Goal: Task Accomplishment & Management: Use online tool/utility

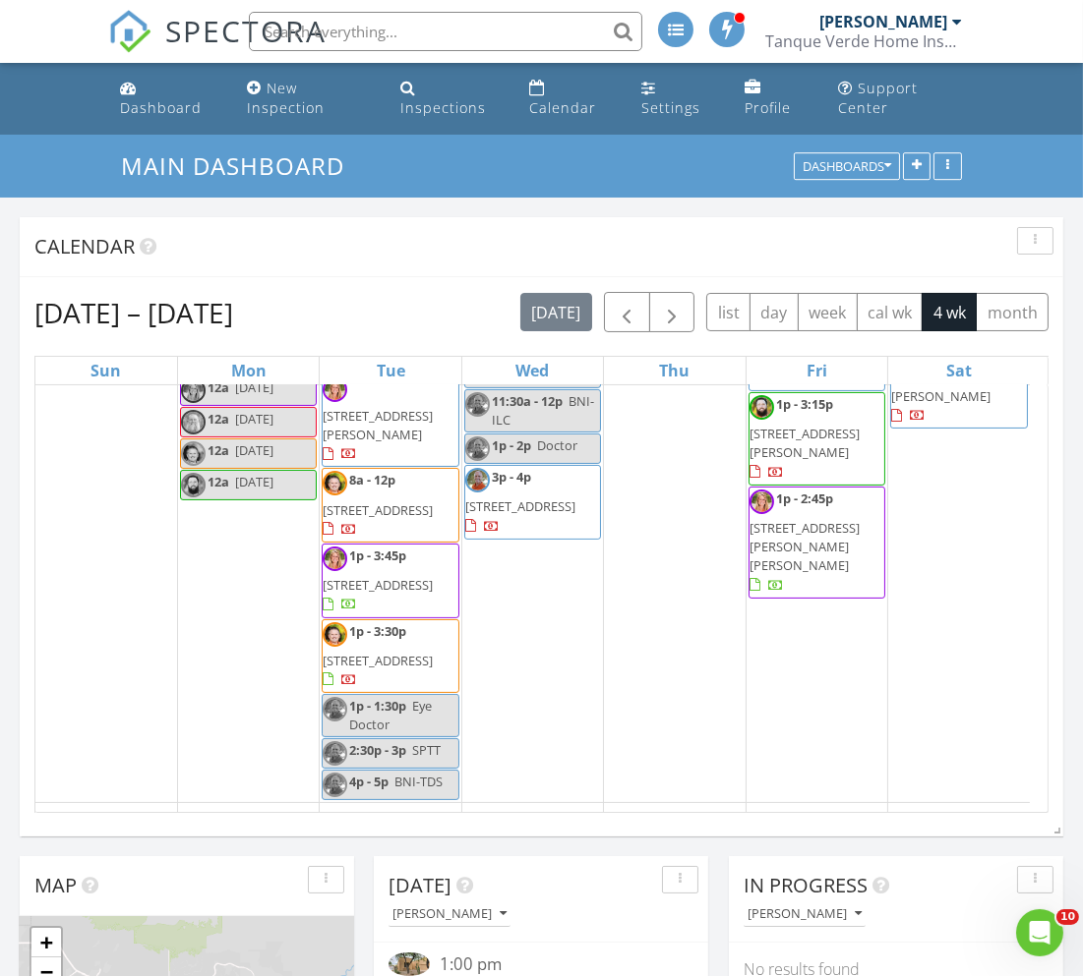
scroll to position [771, 0]
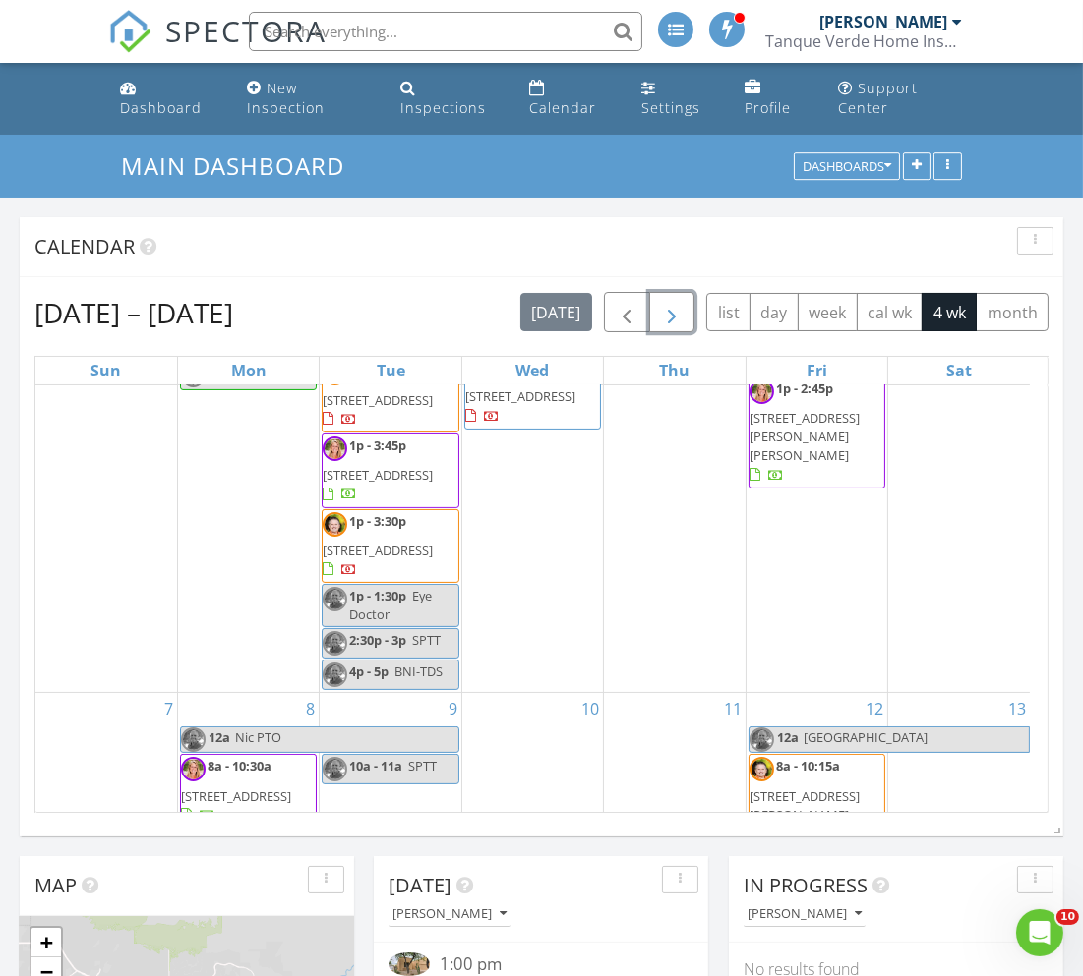
click at [676, 309] on span "button" at bounding box center [672, 313] width 24 height 24
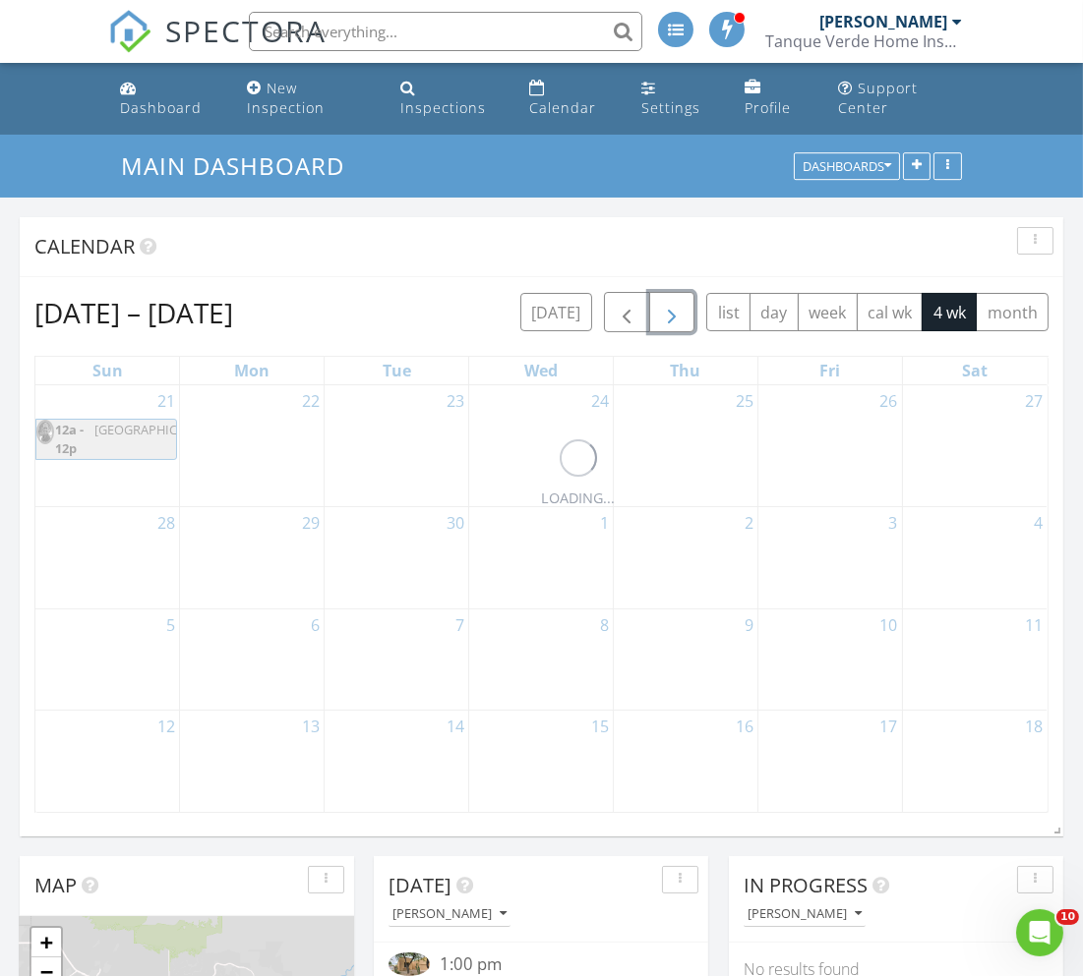
scroll to position [0, 0]
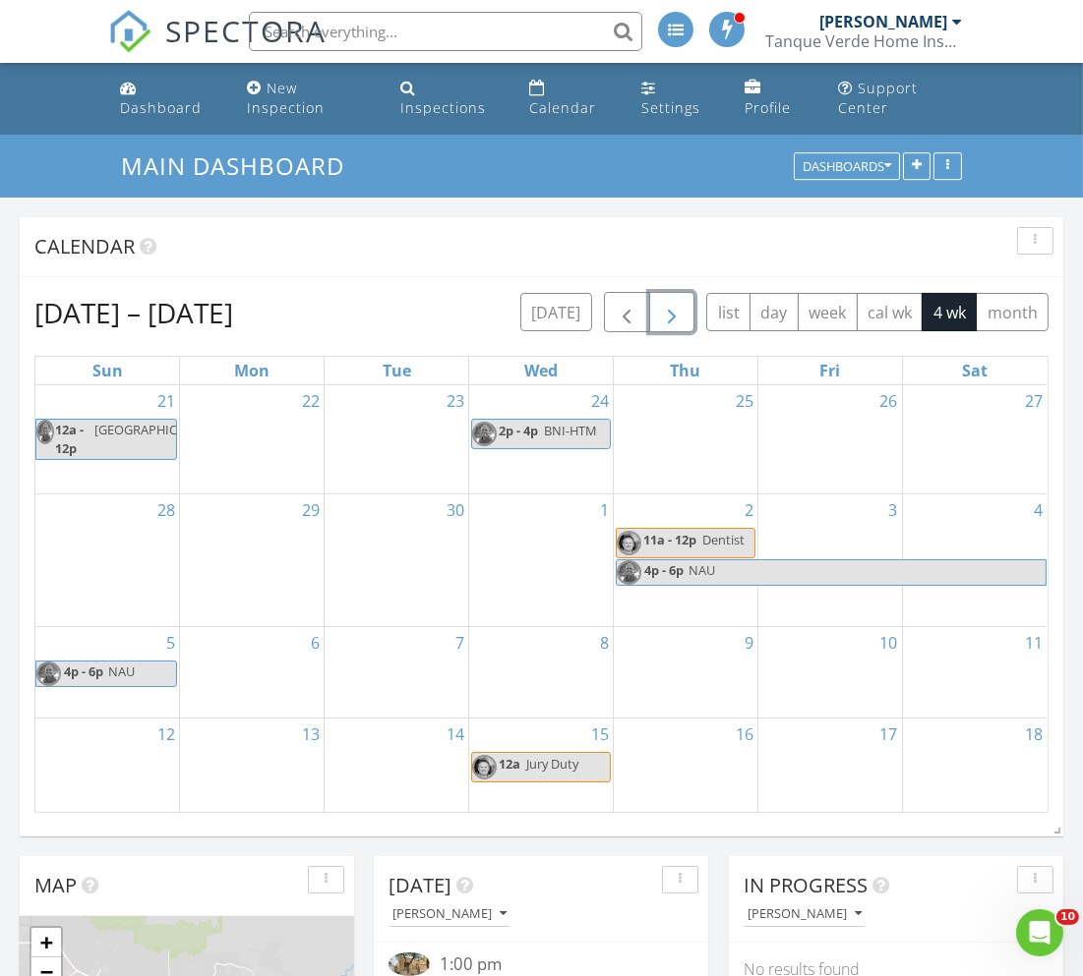
click at [676, 306] on span "button" at bounding box center [672, 313] width 24 height 24
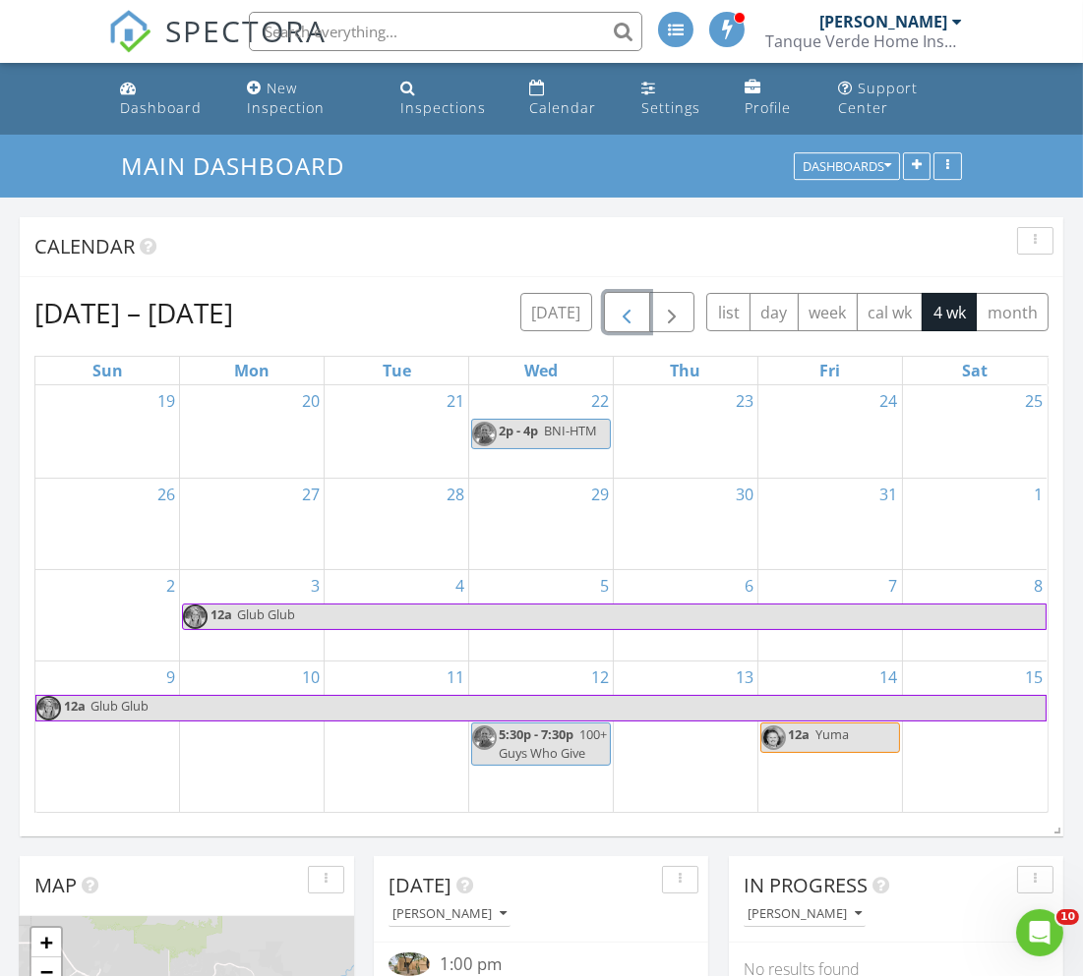
click at [619, 310] on span "button" at bounding box center [627, 313] width 24 height 24
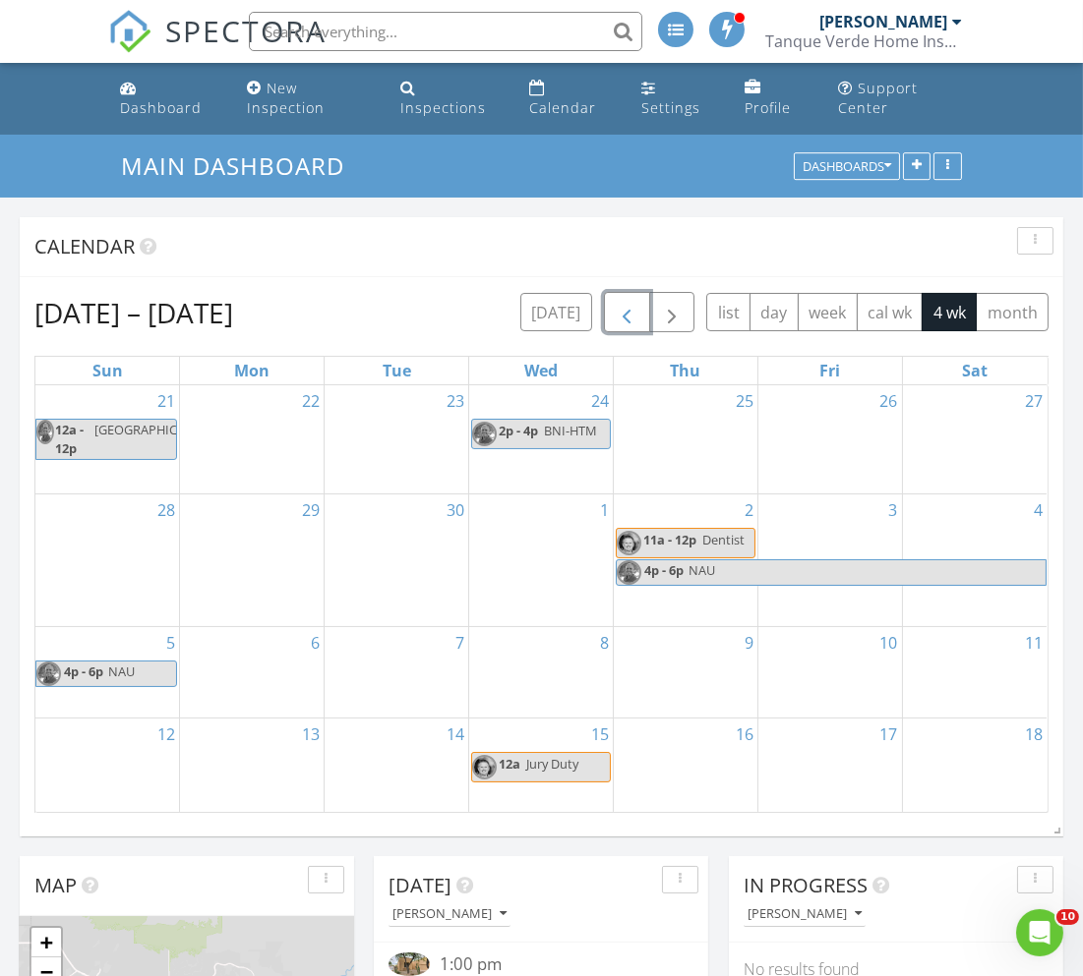
click at [626, 302] on span "button" at bounding box center [627, 313] width 24 height 24
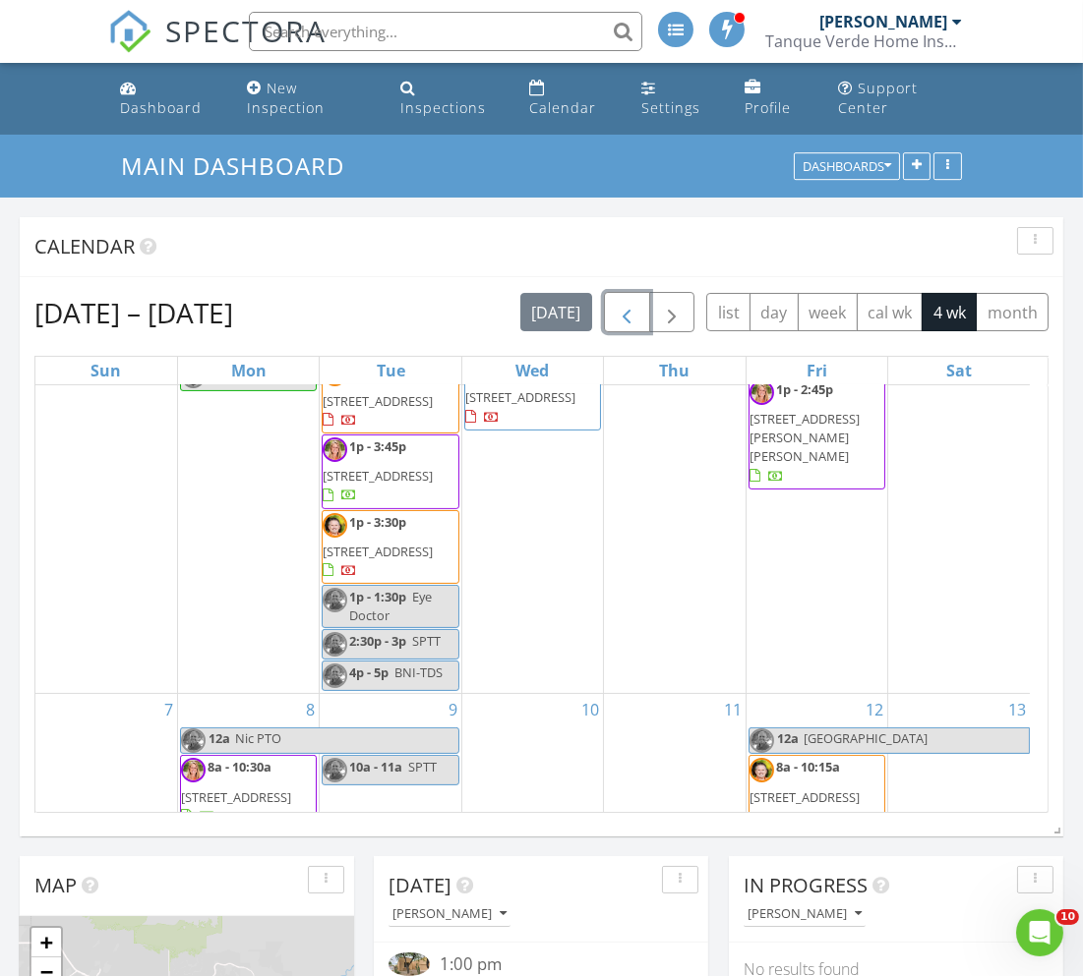
scroll to position [771, 0]
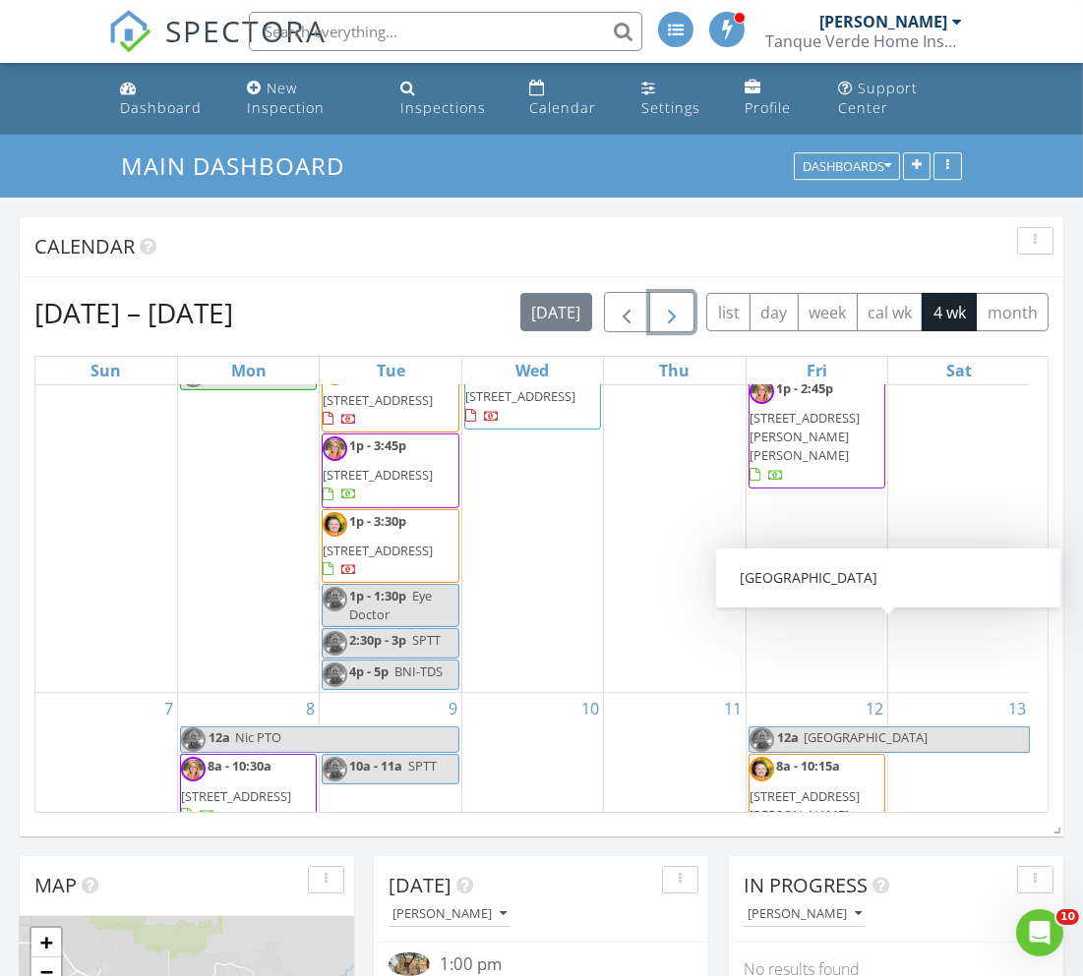
click at [667, 313] on span "button" at bounding box center [672, 313] width 24 height 24
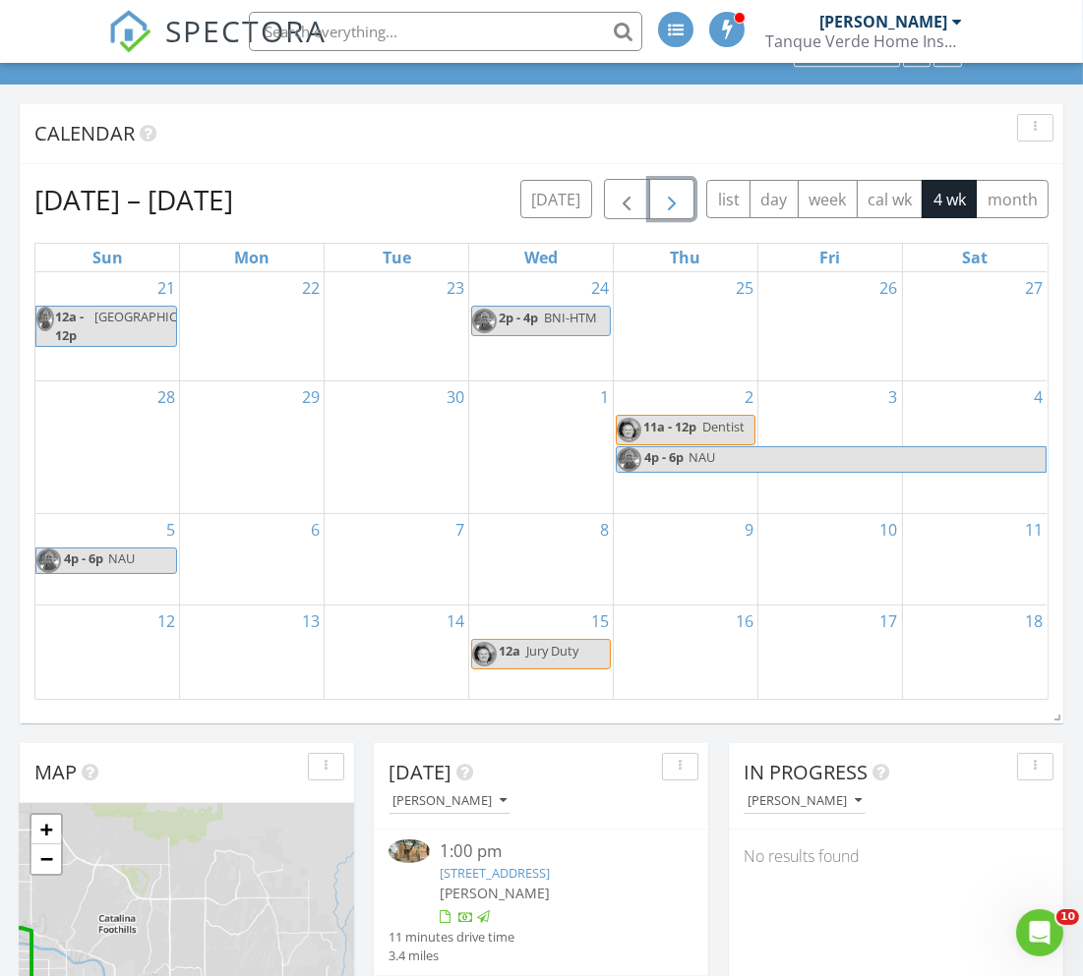
scroll to position [0, 0]
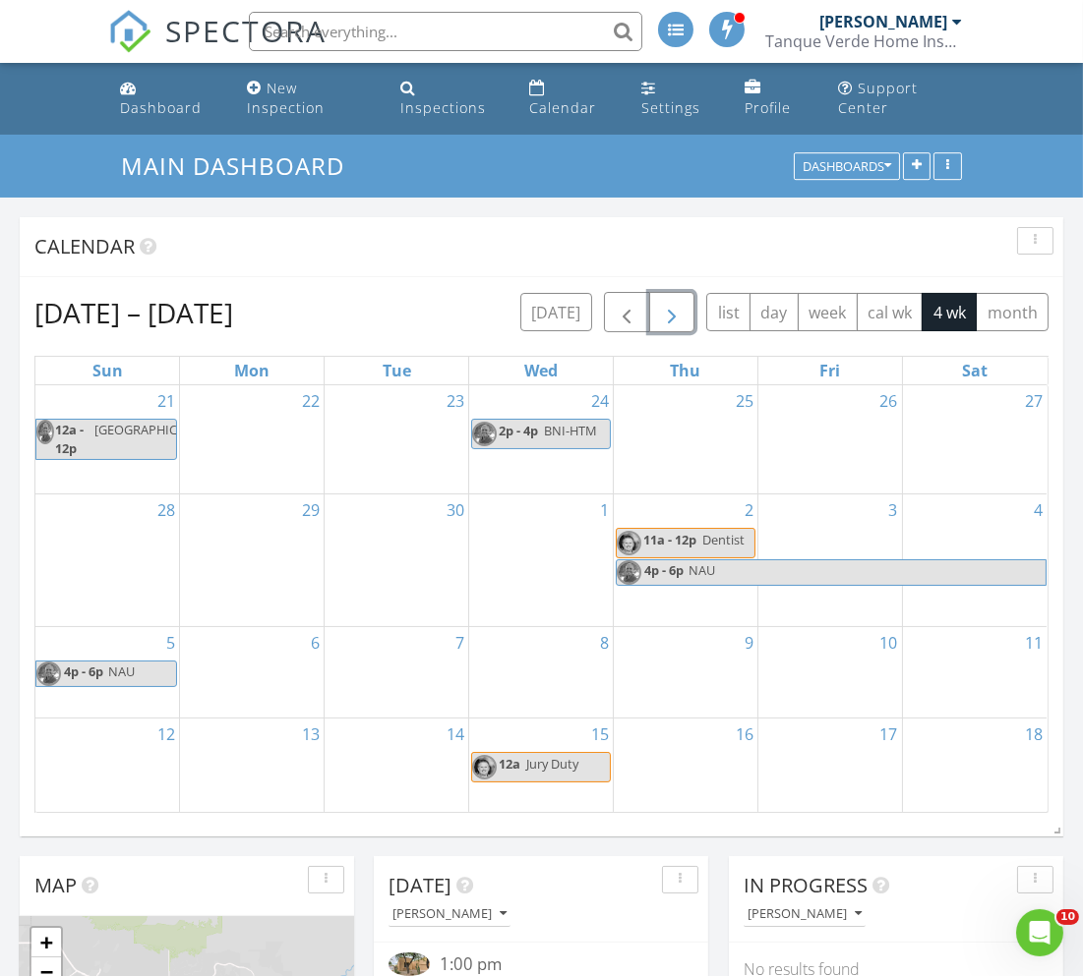
click at [660, 307] on span "button" at bounding box center [672, 313] width 24 height 24
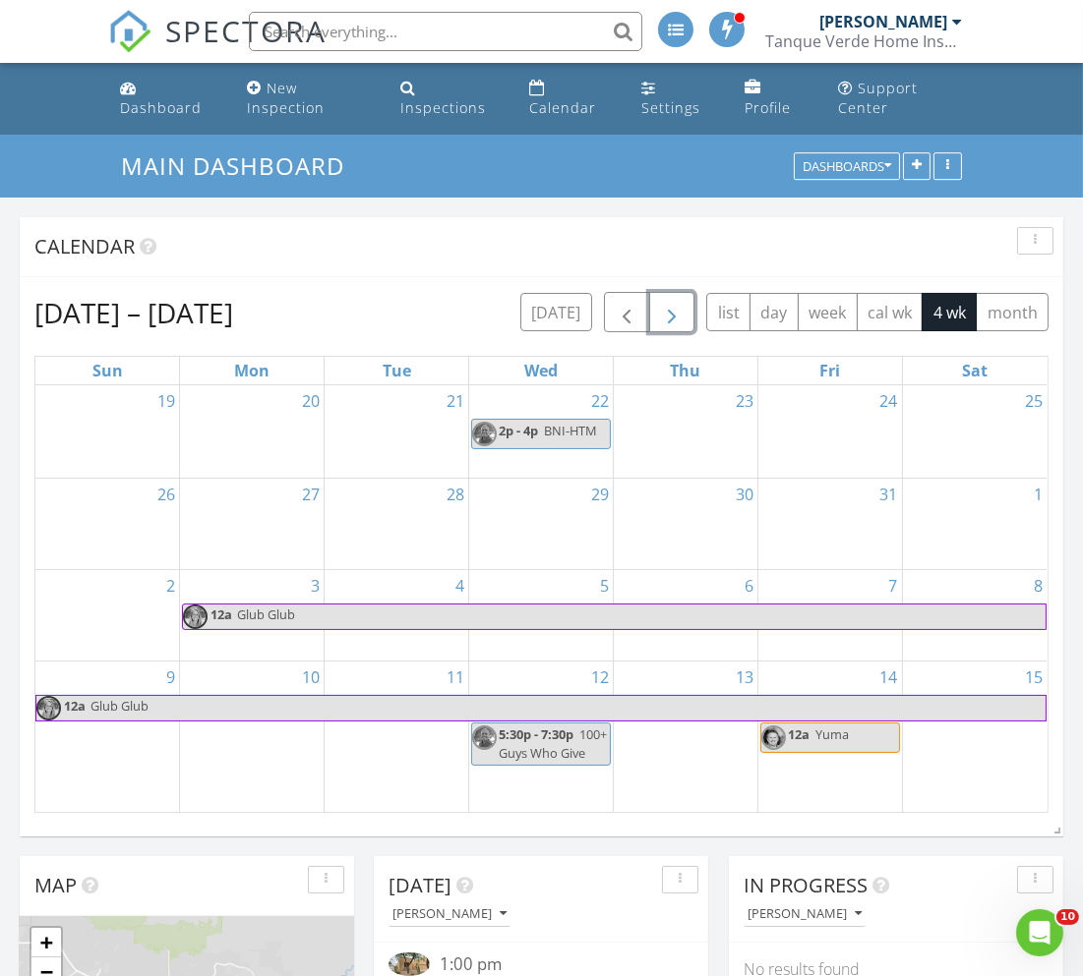
click at [660, 307] on span "button" at bounding box center [672, 313] width 24 height 24
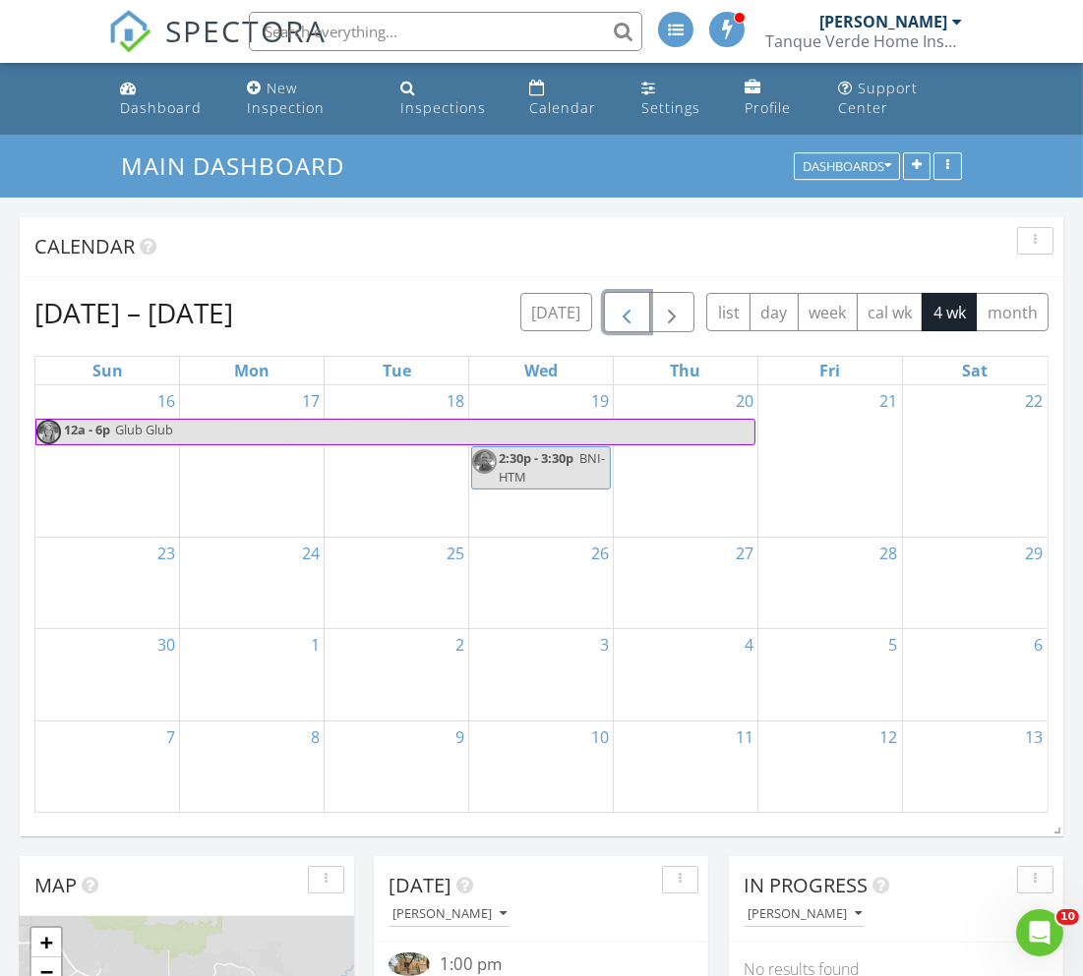
click at [629, 310] on span "button" at bounding box center [627, 313] width 24 height 24
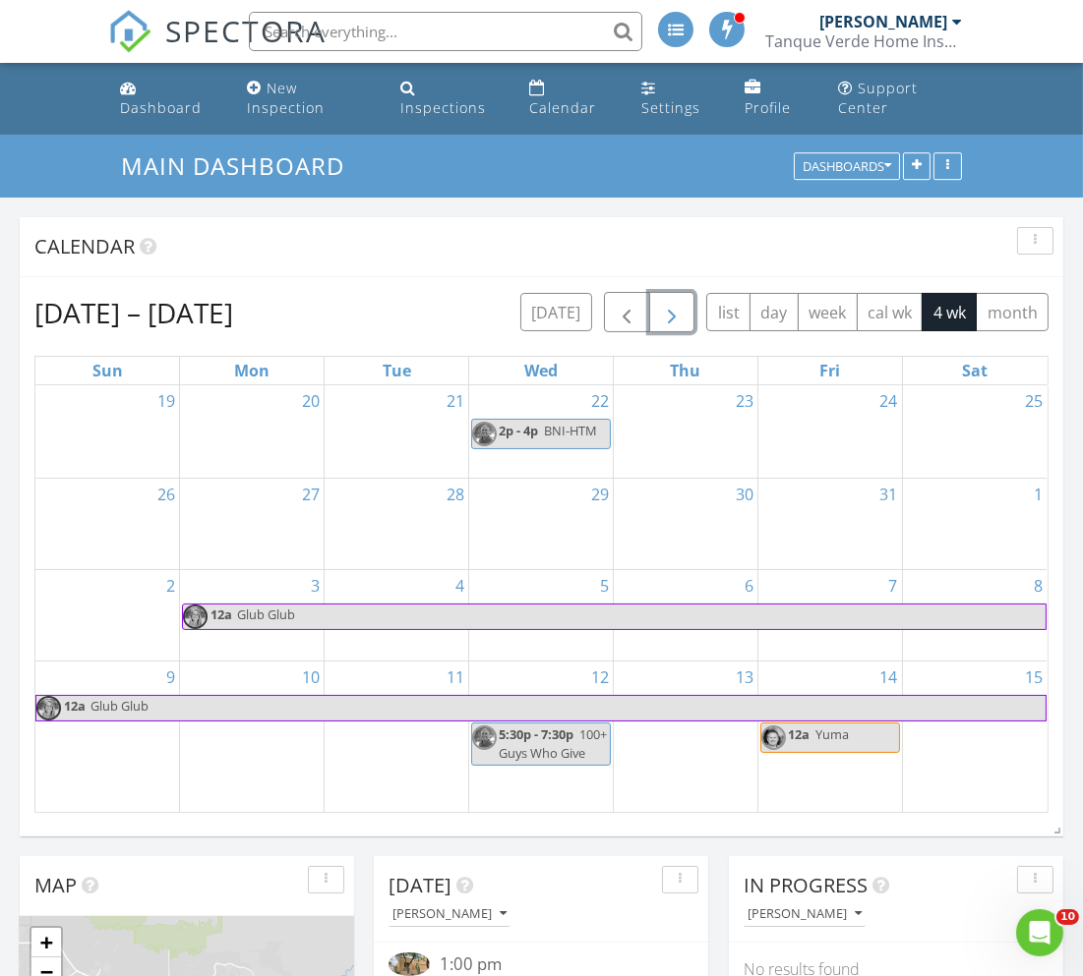
click at [671, 311] on span "button" at bounding box center [672, 313] width 24 height 24
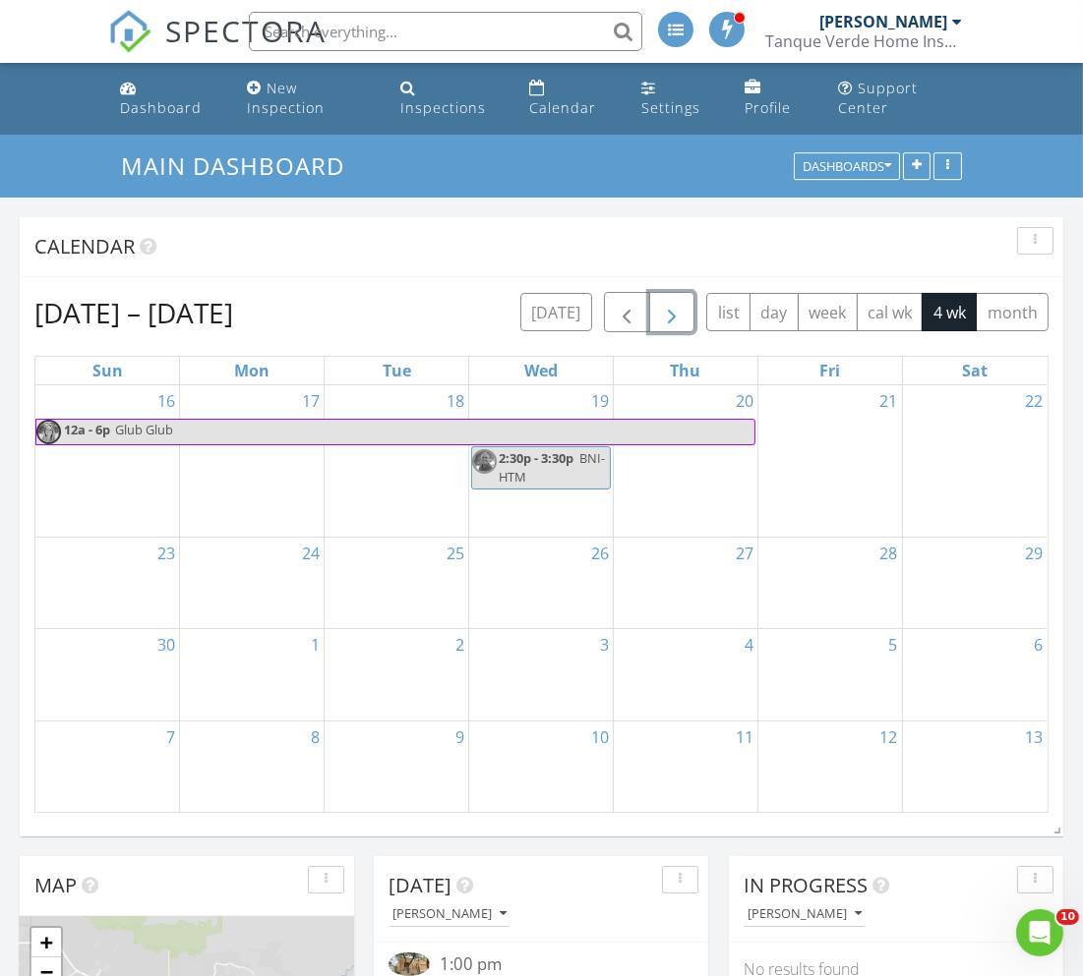
click at [671, 311] on span "button" at bounding box center [672, 313] width 24 height 24
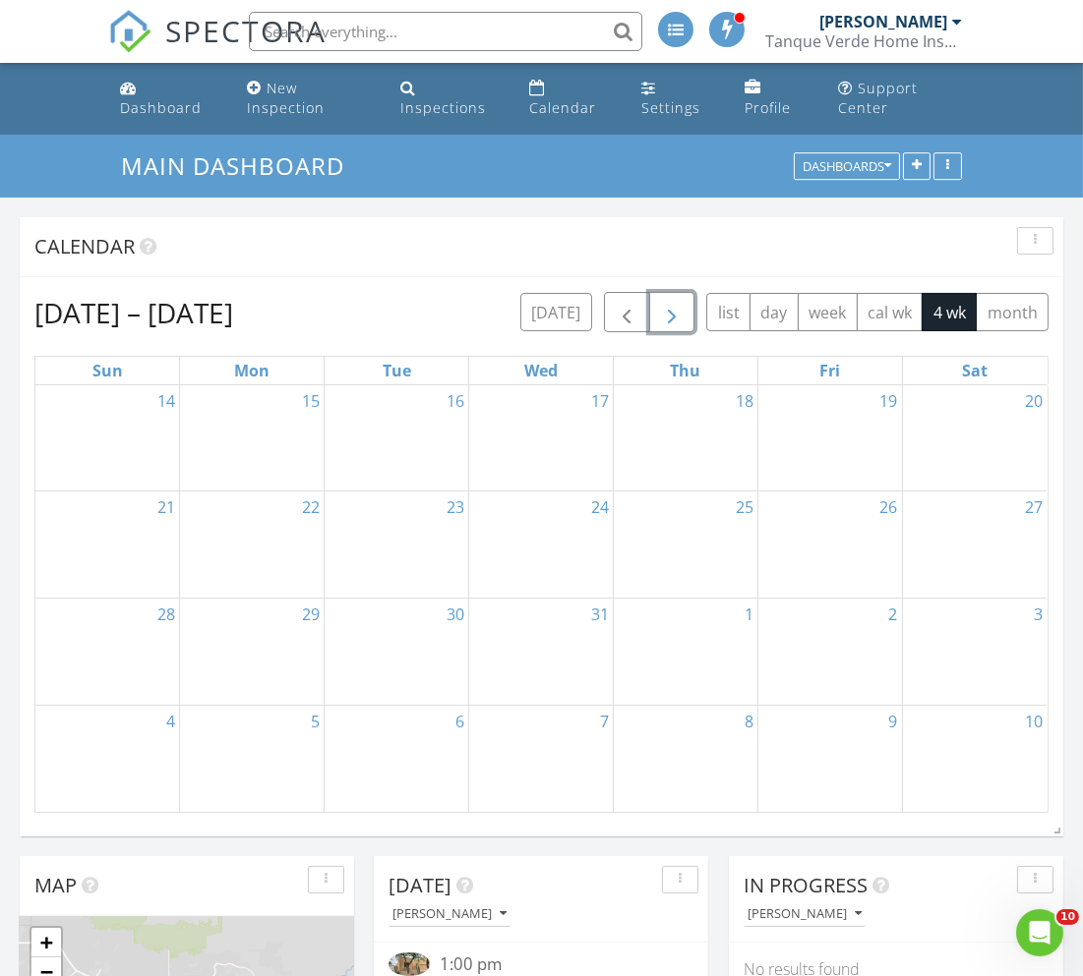
click at [671, 311] on span "button" at bounding box center [672, 313] width 24 height 24
click at [634, 312] on span "button" at bounding box center [627, 313] width 24 height 24
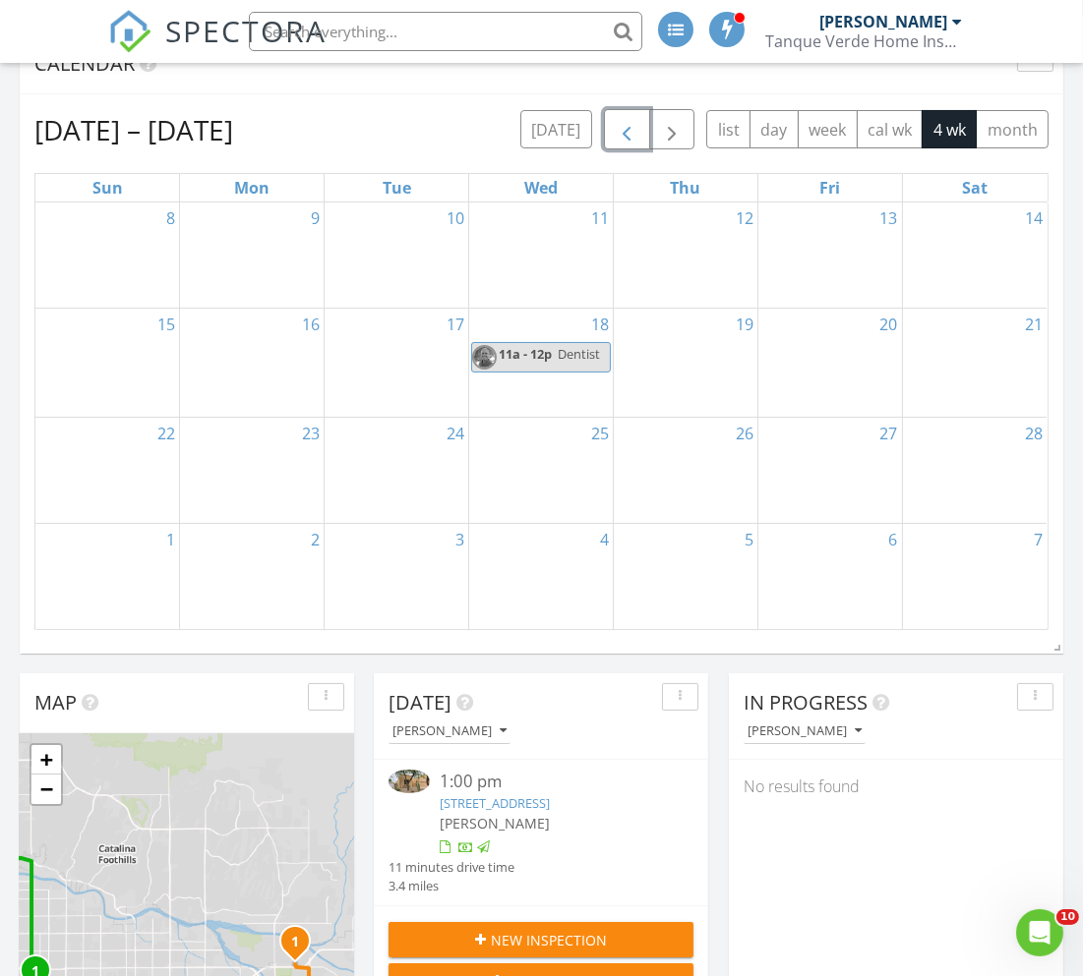
scroll to position [160, 0]
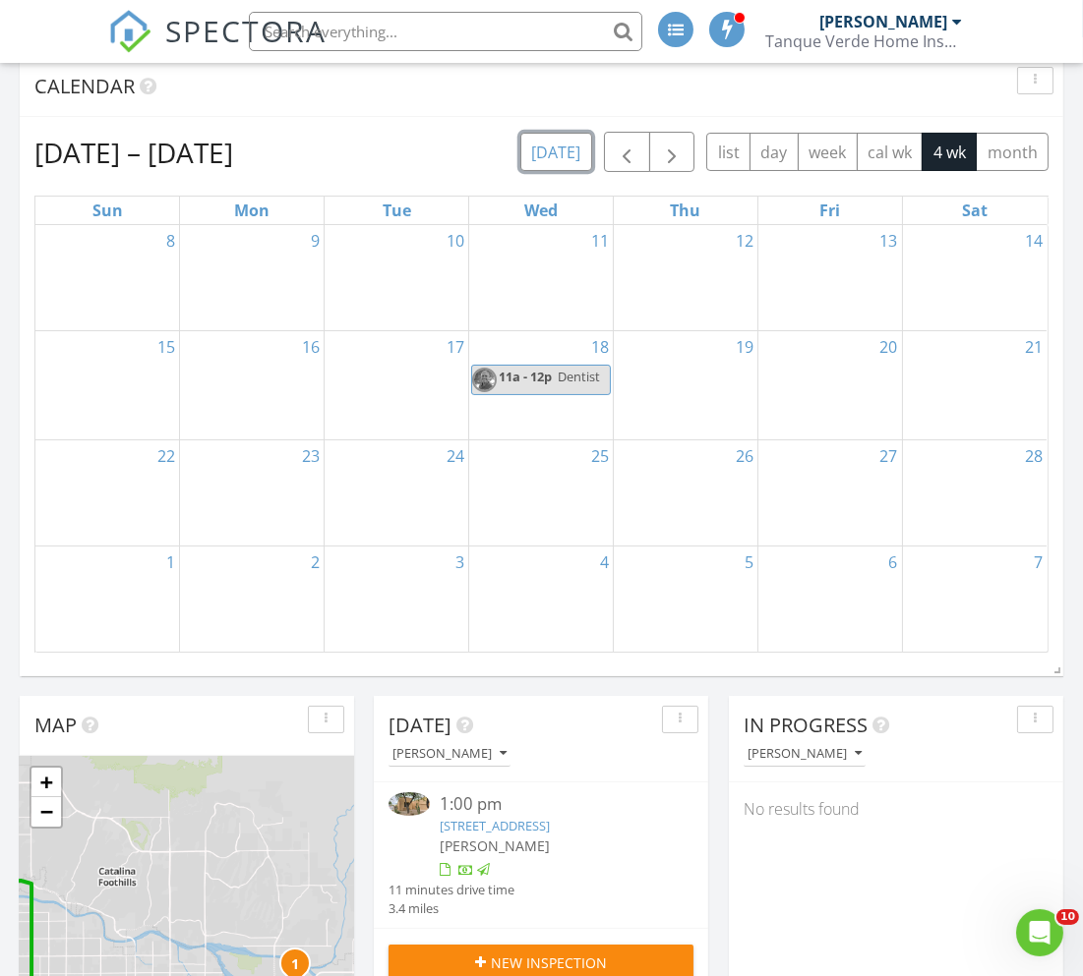
click at [552, 146] on button "[DATE]" at bounding box center [556, 152] width 72 height 38
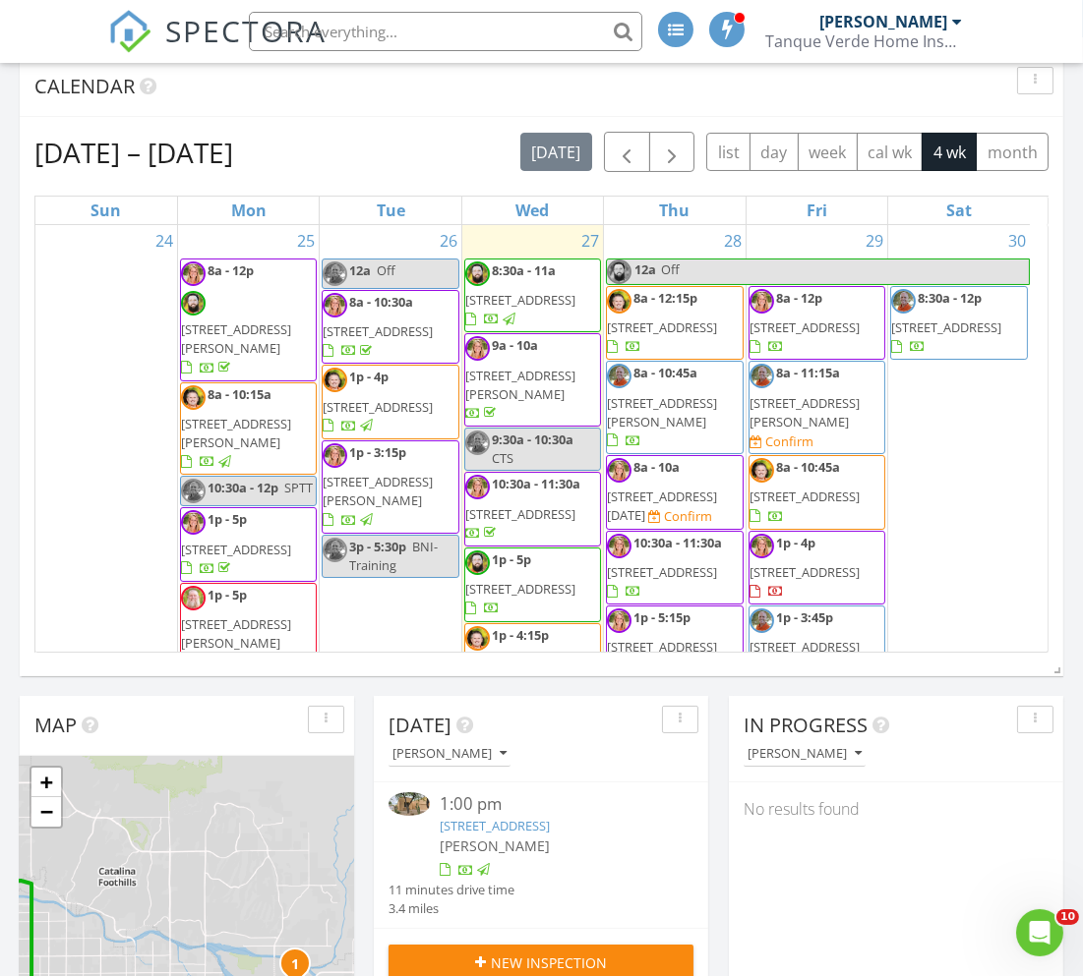
scroll to position [0, 0]
